Goal: Use online tool/utility: Utilize a website feature to perform a specific function

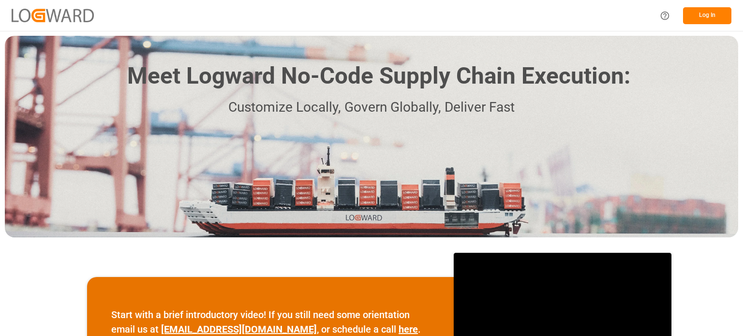
click at [712, 11] on button "Log In" at bounding box center [707, 15] width 48 height 17
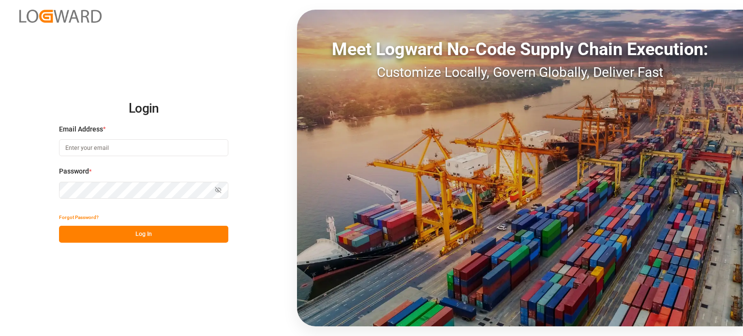
click at [113, 151] on input at bounding box center [143, 147] width 169 height 17
type input "[PERSON_NAME][EMAIL_ADDRESS][DOMAIN_NAME]"
click at [134, 232] on button "Log In" at bounding box center [143, 234] width 169 height 17
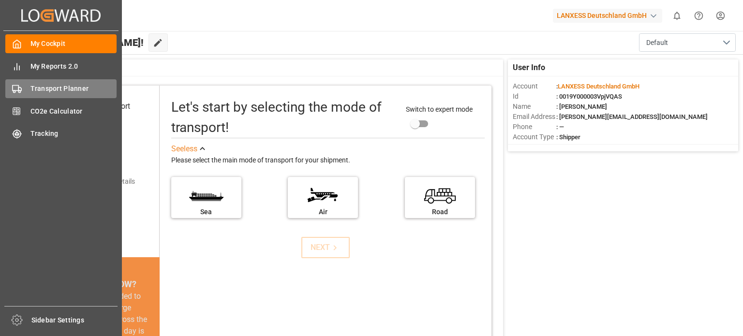
click at [65, 92] on span "Transport Planner" at bounding box center [73, 89] width 87 height 10
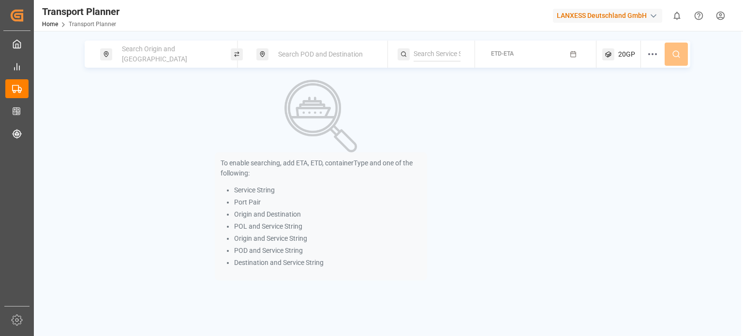
click at [159, 60] on div "Search Origin and [GEOGRAPHIC_DATA]" at bounding box center [168, 54] width 105 height 28
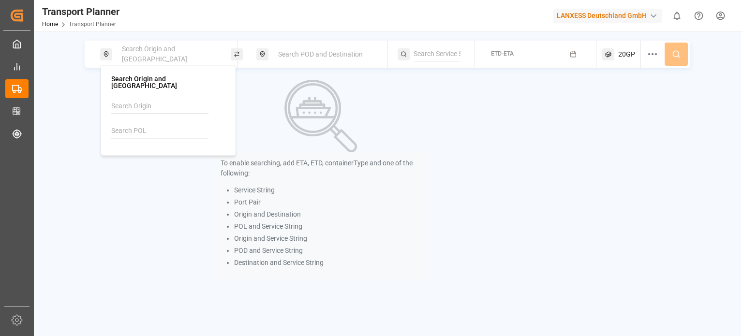
click at [146, 124] on input at bounding box center [159, 131] width 97 height 15
click at [143, 153] on b "NLRTM" at bounding box center [147, 157] width 23 height 8
type input "NLRTM"
click at [332, 55] on span "Search POD and Destination" at bounding box center [320, 54] width 85 height 8
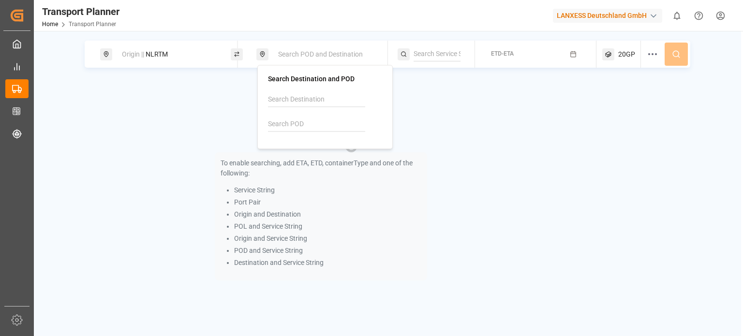
click at [304, 118] on input at bounding box center [316, 124] width 97 height 15
click at [296, 148] on b "CNSHA" at bounding box center [304, 151] width 23 height 8
type input "CNSHA"
click at [524, 53] on button "ETD-ETA" at bounding box center [536, 54] width 110 height 19
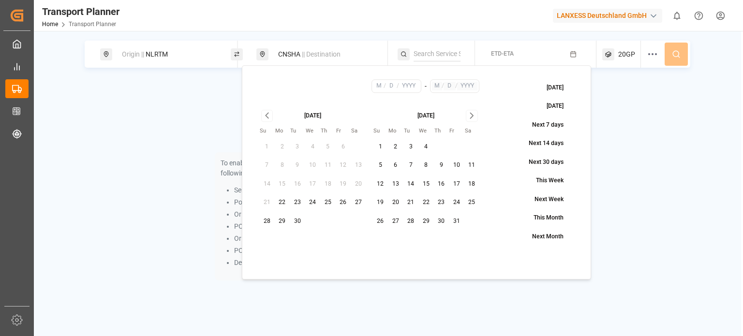
click at [414, 182] on button "14" at bounding box center [410, 184] width 15 height 15
type input "10"
type input "14"
type input "2025"
click at [547, 55] on button "ETD-ETA" at bounding box center [536, 54] width 110 height 19
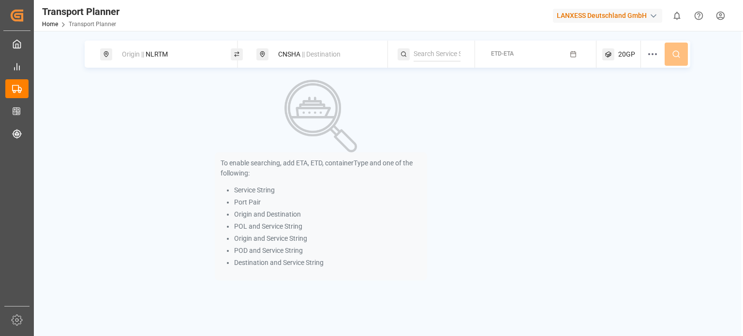
click at [532, 58] on button "ETD-ETA" at bounding box center [536, 54] width 110 height 19
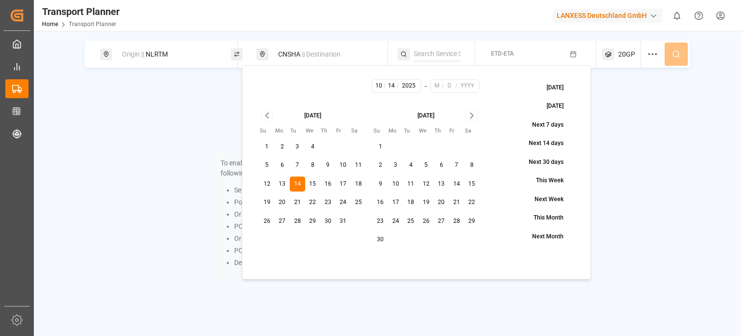
click at [465, 121] on div "[DATE] Su Mo Tu We Th Fr Sa 1 2 3 4 5 6 7 8 9 10 11 12 13 14 15 16 17 18 19 20 …" at bounding box center [426, 179] width 107 height 138
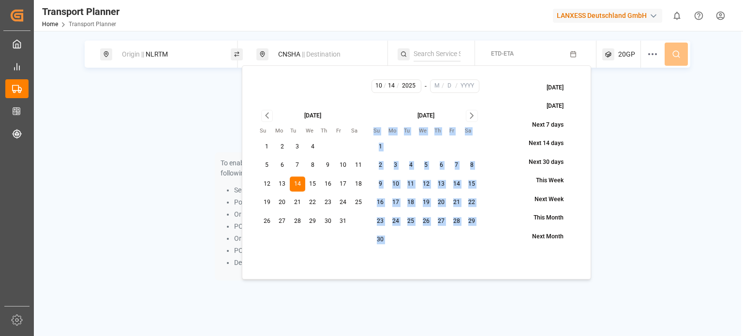
click at [465, 121] on div "[DATE] Su Mo Tu We Th Fr Sa 1 2 3 4 5 6 7 8 9 10 11 12 13 14 15 16 17 18 19 20 …" at bounding box center [426, 179] width 107 height 138
click at [469, 118] on icon "Go to next month" at bounding box center [471, 116] width 11 height 12
click at [424, 221] on button "31" at bounding box center [425, 221] width 15 height 15
type input "12"
type input "31"
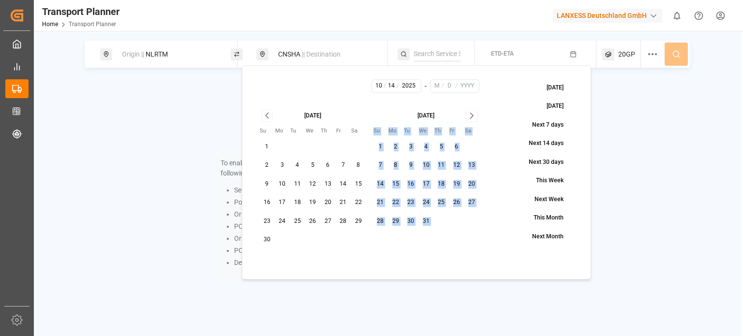
type input "2025"
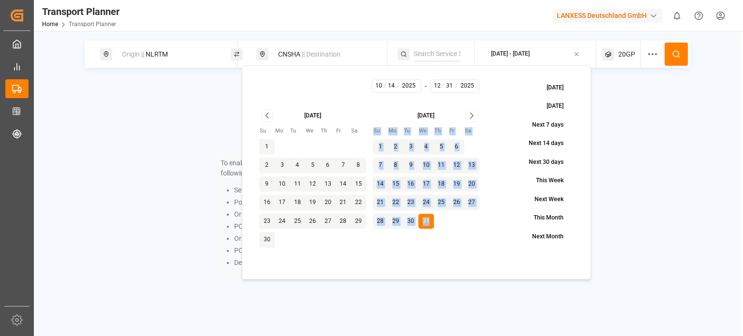
click at [676, 53] on icon at bounding box center [676, 54] width 9 height 9
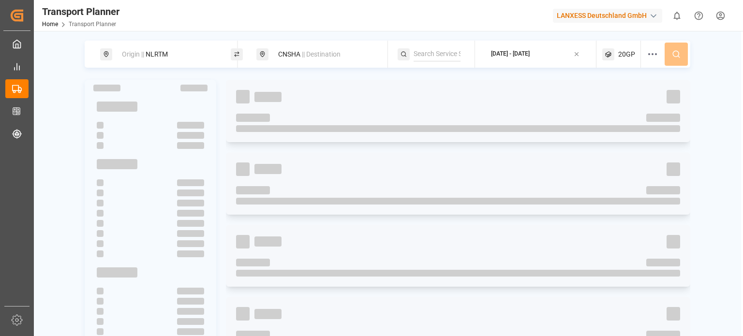
click at [653, 16] on div "button" at bounding box center [654, 16] width 10 height 10
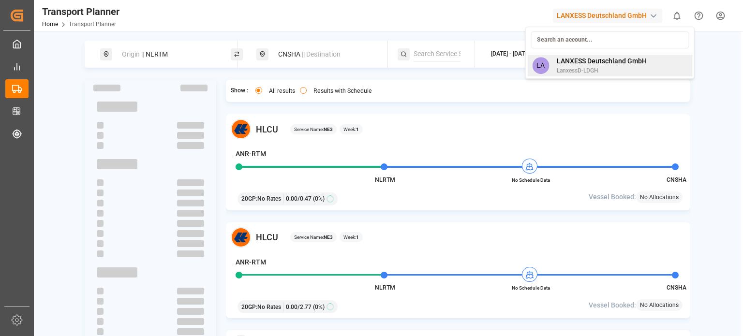
click at [634, 58] on span "LANXESS Deutschland GmbH" at bounding box center [602, 61] width 90 height 10
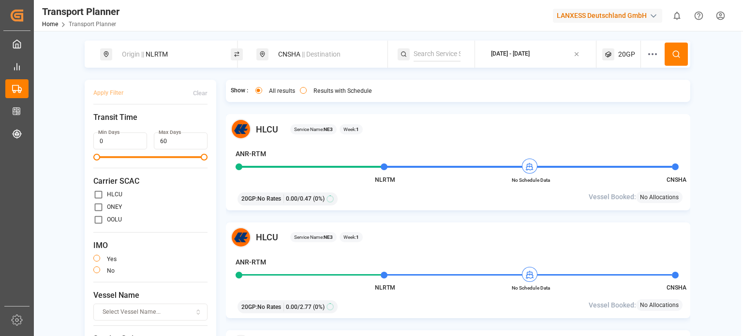
click at [706, 112] on div "Origin || NLRTM CNSHA || Destination [DATE] - [DATE] 20GP Apply Filter Clear Tr…" at bounding box center [387, 213] width 707 height 344
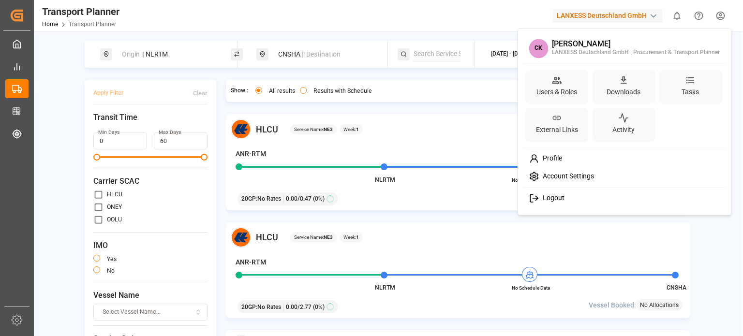
click at [718, 17] on html "Created by potrace 1.15, written by [PERSON_NAME] [DATE]-[DATE] Created by potr…" at bounding box center [371, 168] width 743 height 336
click at [651, 126] on div "Activity" at bounding box center [623, 125] width 63 height 34
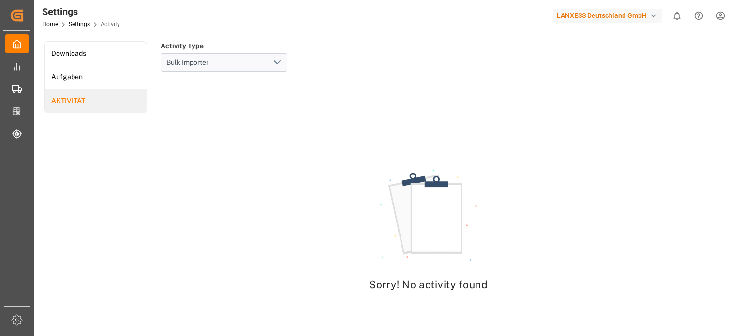
click at [724, 19] on html "Created by potrace 1.15, written by [PERSON_NAME] [DATE]-[DATE] Created by potr…" at bounding box center [371, 168] width 743 height 336
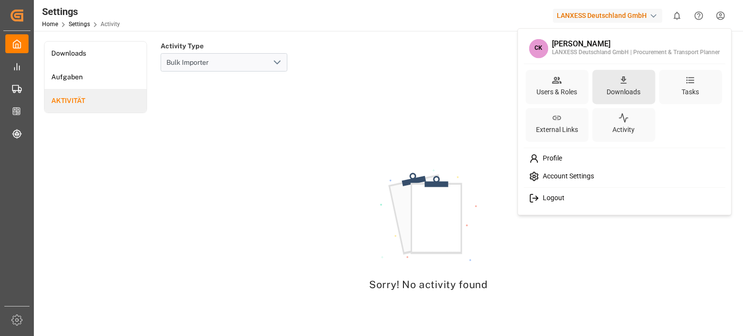
click at [644, 85] on div "Downloads" at bounding box center [623, 87] width 63 height 34
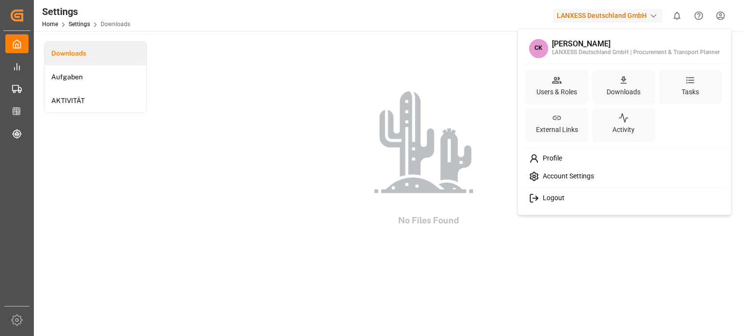
click at [720, 19] on html "Created by potrace 1.15, written by [PERSON_NAME] [DATE]-[DATE] Created by potr…" at bounding box center [371, 168] width 743 height 336
click at [563, 178] on span "Account Settings" at bounding box center [566, 176] width 55 height 9
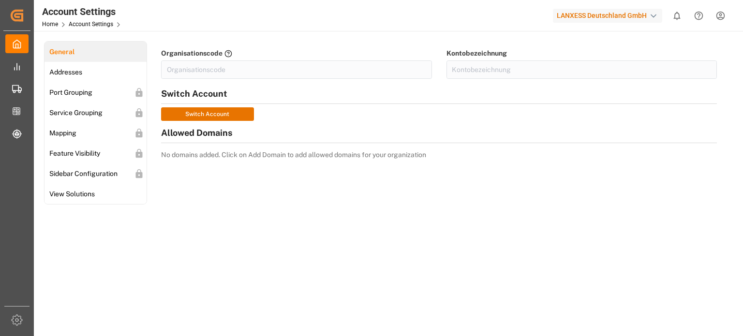
type input "LanxessD-LDGH"
type input "LANXESS Deutschland GmbH"
click at [102, 77] on link "Addresses" at bounding box center [96, 72] width 102 height 20
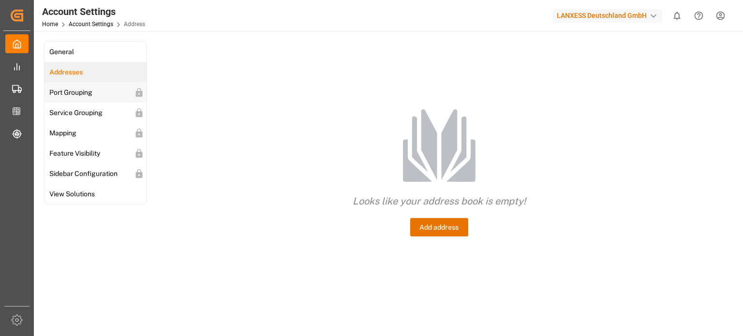
click at [93, 93] on span "Port Grouping" at bounding box center [70, 93] width 49 height 10
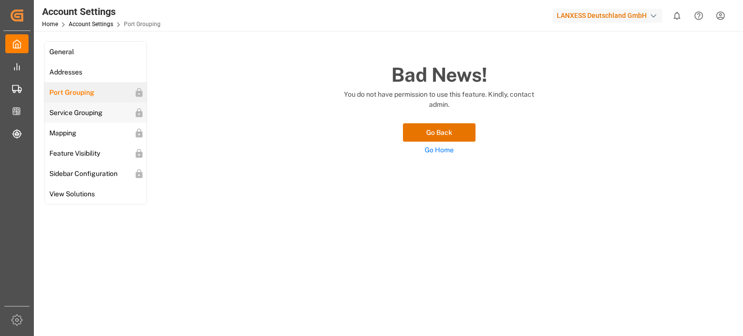
click at [79, 116] on span "Service Grouping" at bounding box center [75, 113] width 59 height 10
click at [74, 136] on span "Mapping" at bounding box center [62, 133] width 33 height 10
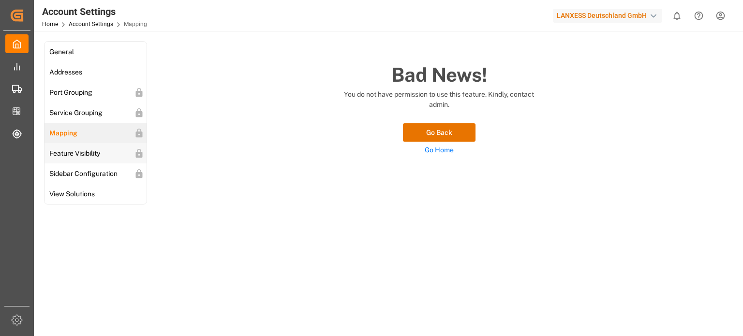
click at [78, 152] on span "Feature Visibility" at bounding box center [74, 154] width 57 height 10
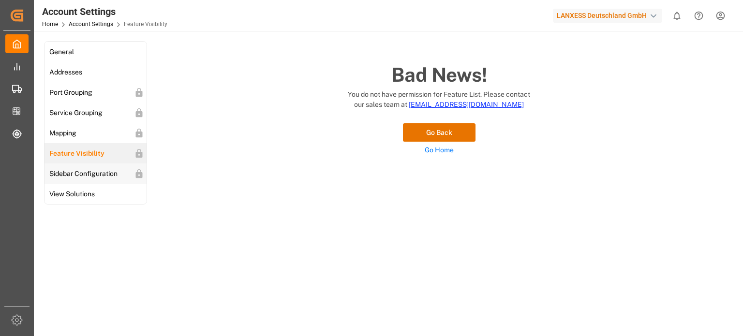
click at [80, 173] on span "Sidebar Configuration" at bounding box center [83, 174] width 74 height 10
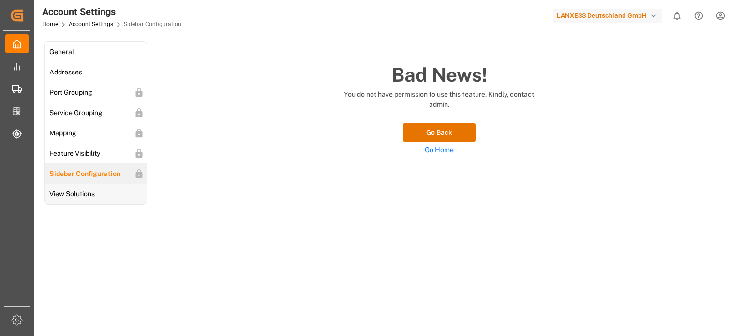
click at [77, 193] on span "View Solutions" at bounding box center [71, 194] width 51 height 10
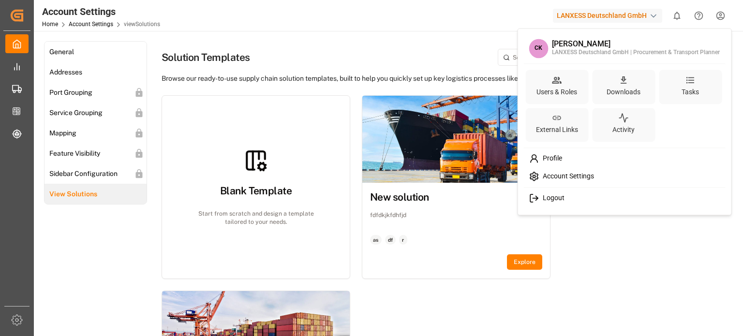
click at [725, 14] on html "Created by potrace 1.15, written by [PERSON_NAME] [DATE]-[DATE] Created by potr…" at bounding box center [371, 168] width 743 height 336
click at [14, 89] on html "Created by potrace 1.15, written by [PERSON_NAME] [DATE]-[DATE] Created by potr…" at bounding box center [371, 168] width 743 height 336
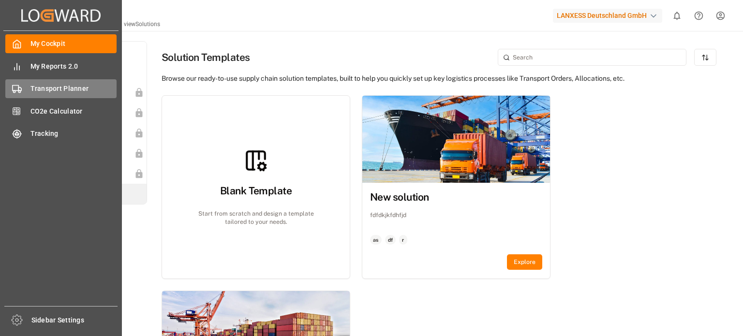
click at [29, 89] on div "Transport Planner Transport Planner" at bounding box center [60, 88] width 111 height 19
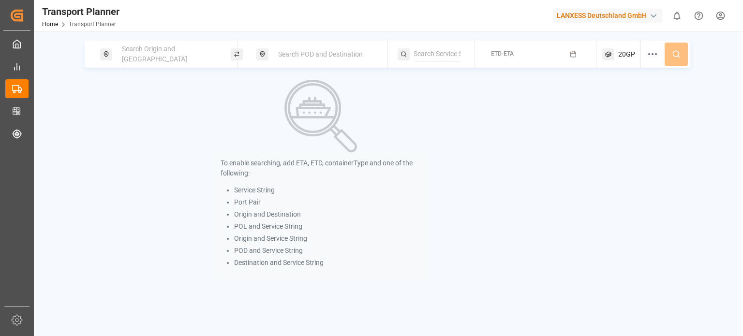
click at [181, 56] on span "Search Origin and [GEOGRAPHIC_DATA]" at bounding box center [154, 54] width 65 height 18
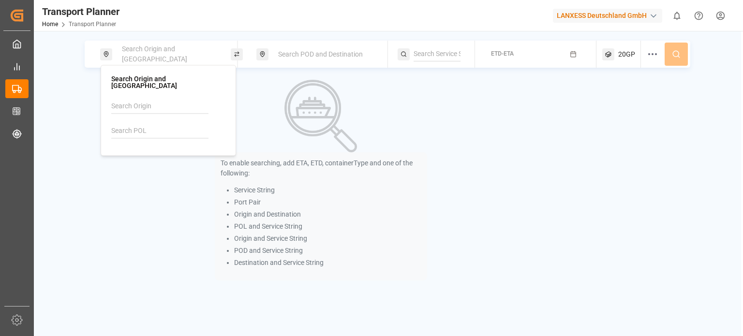
click at [151, 124] on input at bounding box center [159, 131] width 97 height 15
click at [153, 153] on b "NLRTM" at bounding box center [147, 157] width 23 height 8
type input "NLRTM"
click at [321, 60] on div "Search POD and Destination" at bounding box center [324, 54] width 105 height 18
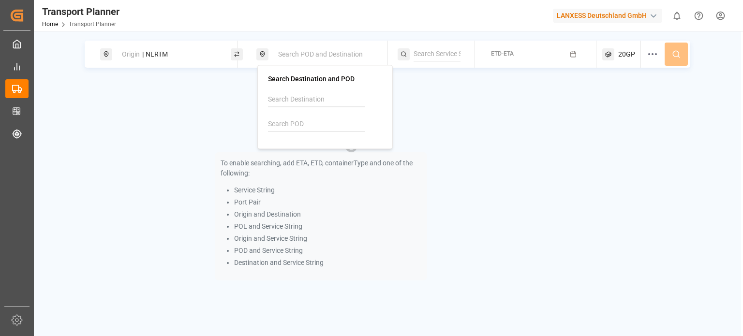
click at [299, 119] on input at bounding box center [316, 124] width 97 height 15
click at [311, 160] on div "CNSHA [GEOGRAPHIC_DATA]" at bounding box center [327, 156] width 94 height 20
type input "CNSHA"
click at [431, 72] on div "Origin || NLRTM CNSHA || Destination ETD-ETA 20GP To enable searching, add ETA,…" at bounding box center [387, 161] width 707 height 240
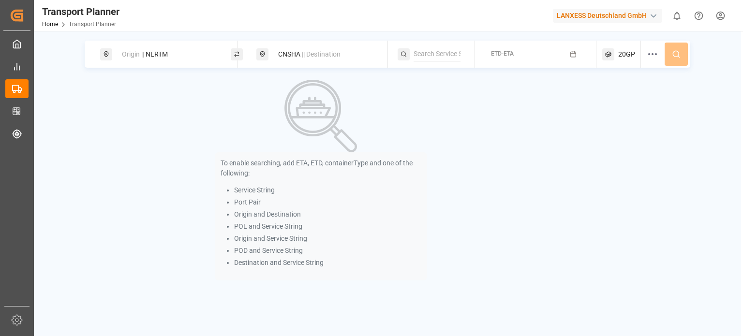
click at [496, 55] on span "ETD-ETA" at bounding box center [502, 53] width 23 height 7
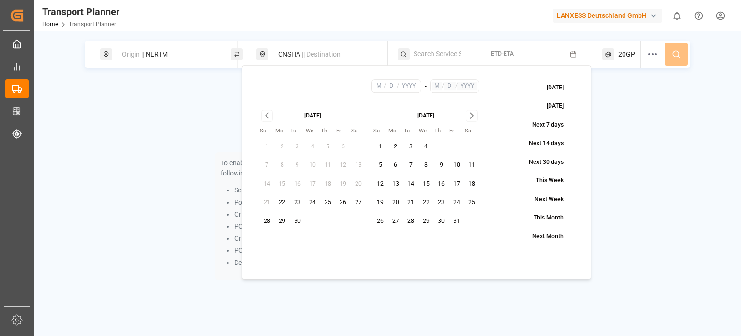
click at [414, 187] on button "14" at bounding box center [410, 184] width 15 height 15
type input "10"
type input "14"
type input "2025"
click at [472, 115] on icon "Go to next month" at bounding box center [471, 116] width 11 height 12
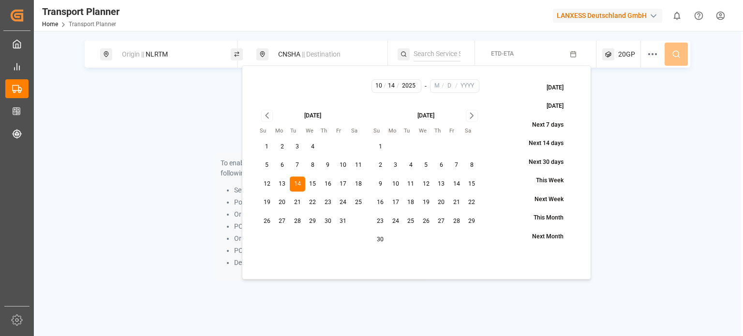
click at [472, 115] on icon "Go to next month" at bounding box center [471, 116] width 11 height 12
click at [428, 217] on button "31" at bounding box center [425, 221] width 15 height 15
type input "12"
type input "31"
type input "2025"
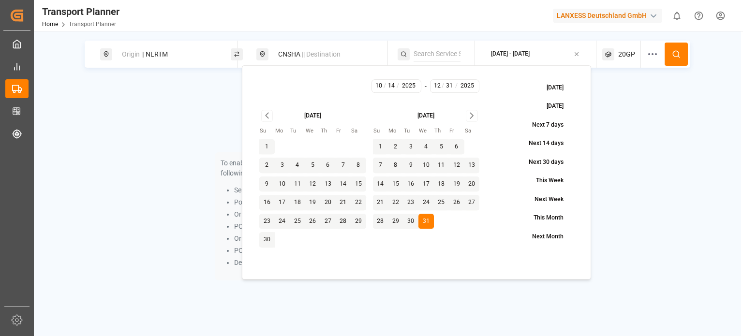
click at [680, 54] on icon at bounding box center [676, 54] width 9 height 9
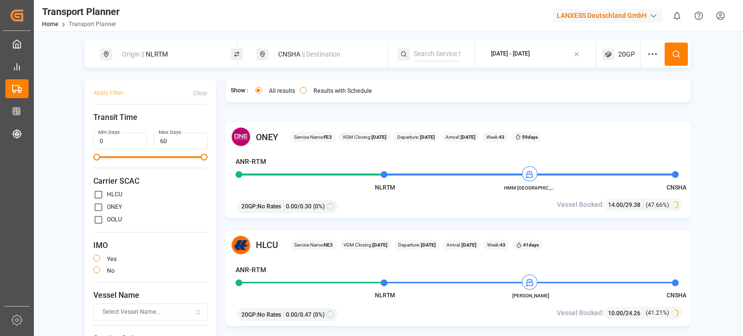
scroll to position [1306, 0]
